Goal: Information Seeking & Learning: Learn about a topic

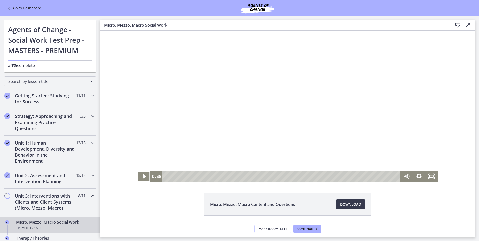
scroll to position [150, 0]
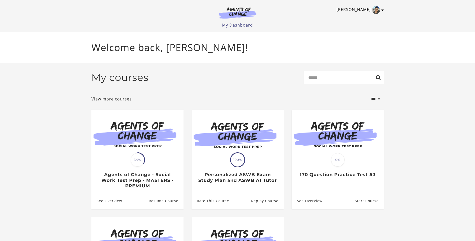
click at [382, 10] on icon "Toggle menu" at bounding box center [382, 10] width 3 height 4
click at [358, 34] on link "Sign Out" at bounding box center [363, 35] width 44 height 9
